Goal: Task Accomplishment & Management: Use online tool/utility

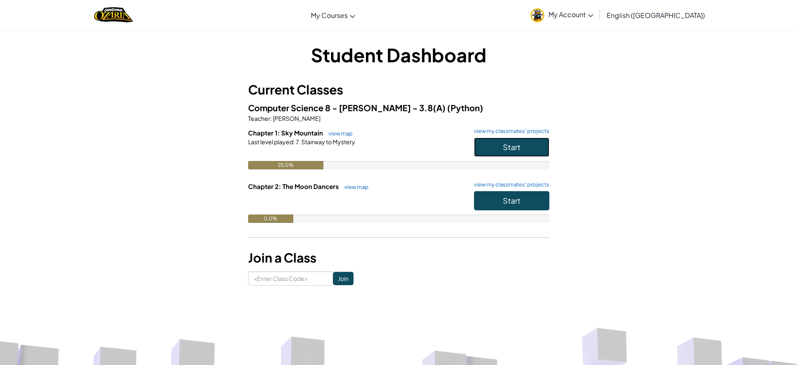
click at [510, 151] on span "Start" at bounding box center [512, 147] width 18 height 10
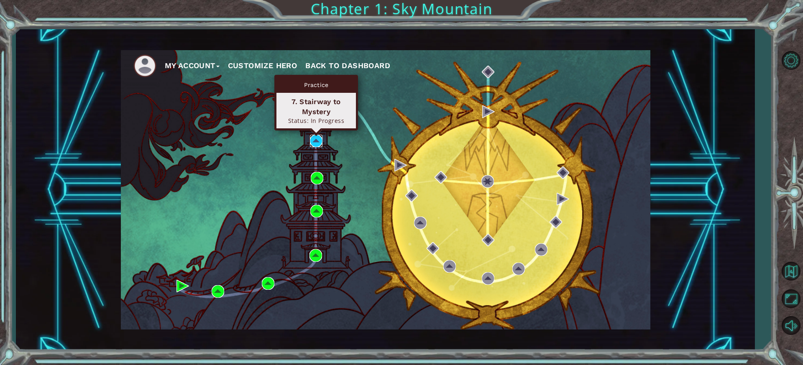
click at [318, 138] on img at bounding box center [316, 141] width 13 height 13
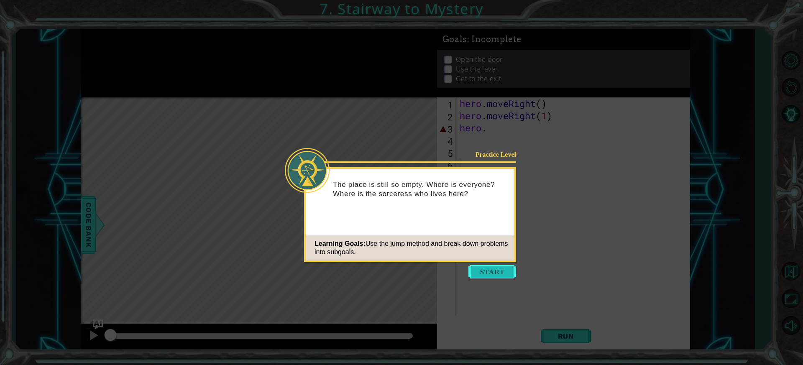
click at [492, 272] on button "Start" at bounding box center [493, 271] width 48 height 13
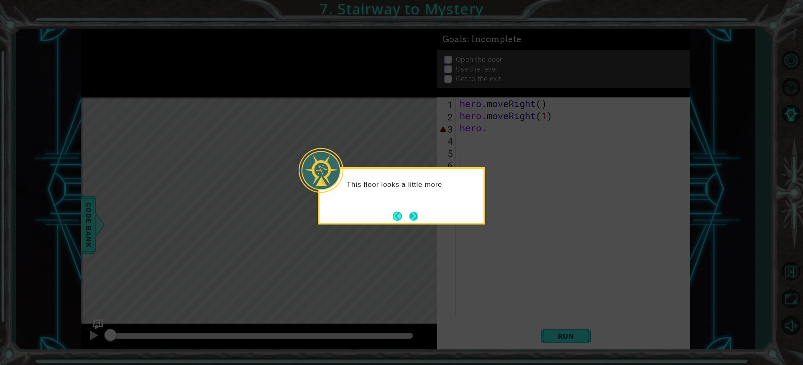
click at [410, 215] on button "Next" at bounding box center [413, 216] width 9 height 9
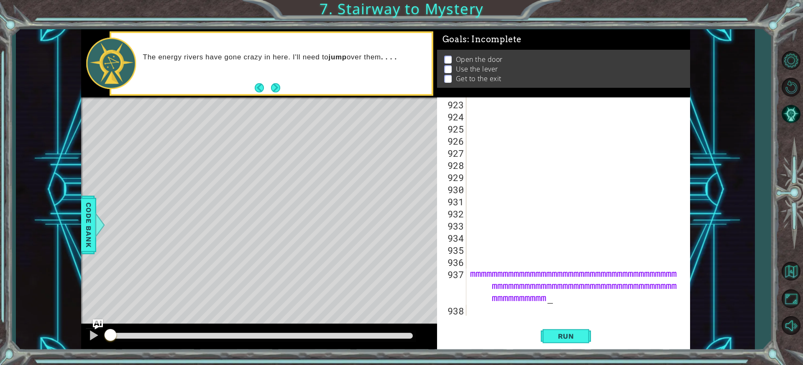
scroll to position [11186, 0]
type textarea "mmmmmmmmmmmmmmmmmmmmmmmmmmmmmmmmmmmmmmmmmmmmmmmmmmmmmmmmmmmmmmmmmmmmmmmmmmmmmmm…"
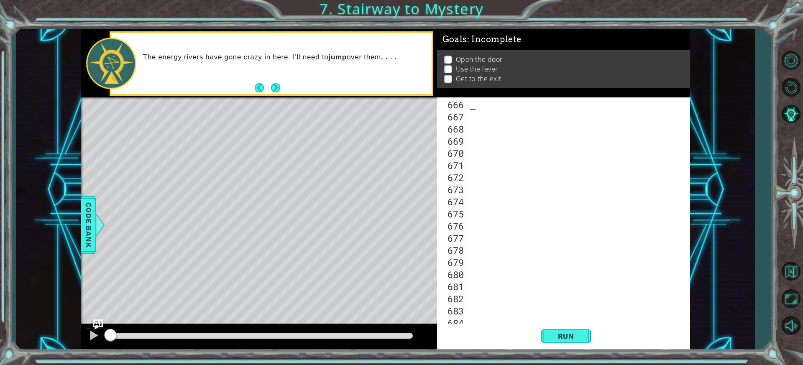
scroll to position [8068, 0]
